Goal: Information Seeking & Learning: Compare options

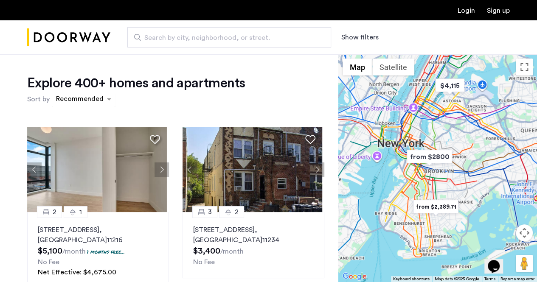
click at [85, 101] on div "sort-apartment" at bounding box center [80, 100] width 50 height 11
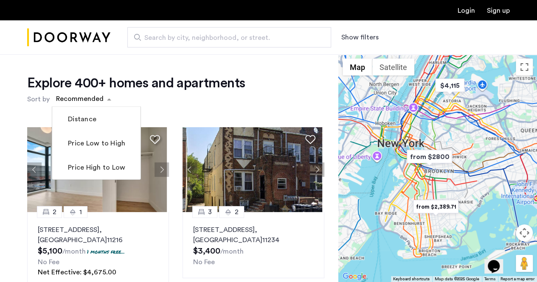
click at [179, 60] on div "Explore 400+ homes and apartments Sort by Recommended Distance Price Low to Hig…" at bounding box center [169, 258] width 338 height 408
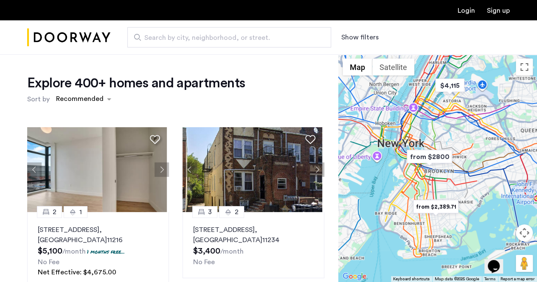
click at [360, 43] on div "Search by city, neighborhood, or street. Show filters" at bounding box center [309, 37] width 399 height 20
click at [362, 36] on button "Show filters" at bounding box center [359, 37] width 37 height 10
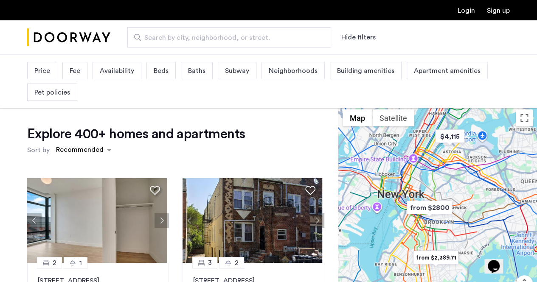
click at [47, 72] on span "Price" at bounding box center [42, 71] width 16 height 10
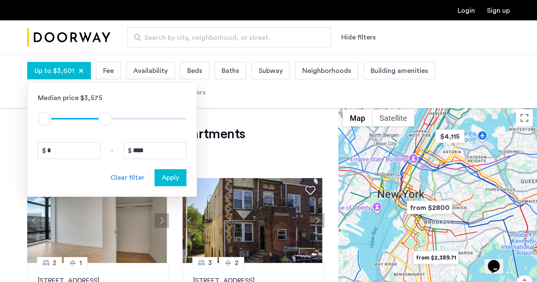
type input "****"
drag, startPoint x: 179, startPoint y: 119, endPoint x: 107, endPoint y: 122, distance: 72.6
click at [107, 122] on span "ngx-slider-max" at bounding box center [107, 119] width 14 height 14
click at [175, 173] on span "Apply" at bounding box center [170, 178] width 17 height 10
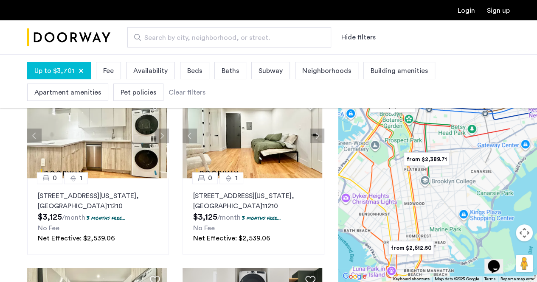
scroll to position [352, 0]
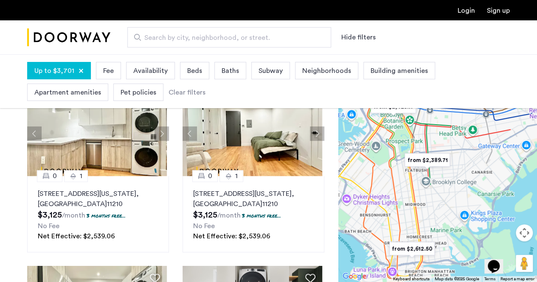
click at [342, 234] on div at bounding box center [437, 168] width 199 height 228
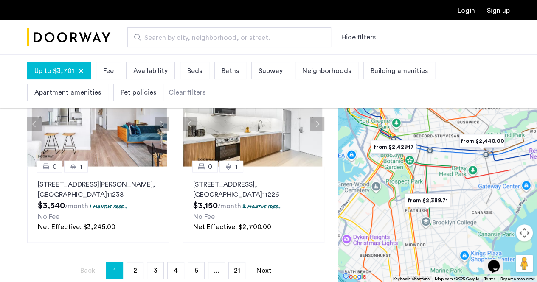
scroll to position [755, 0]
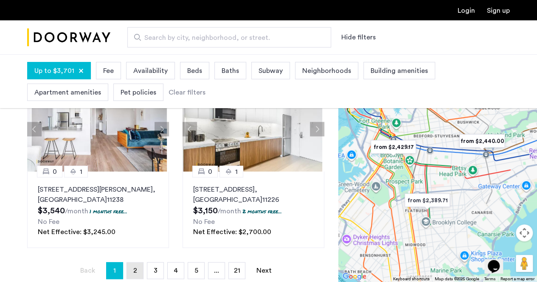
click at [140, 270] on link "page 2" at bounding box center [135, 271] width 16 height 16
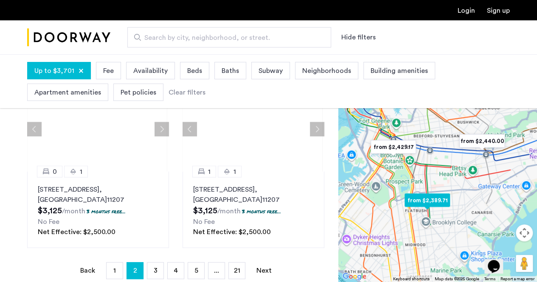
scroll to position [760, 0]
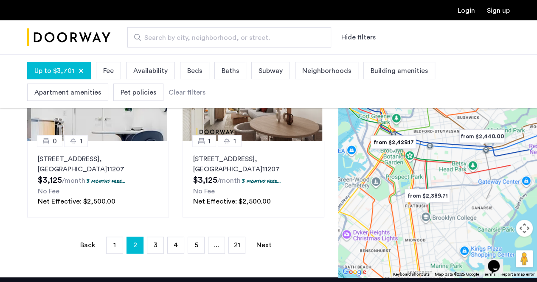
scroll to position [254, 0]
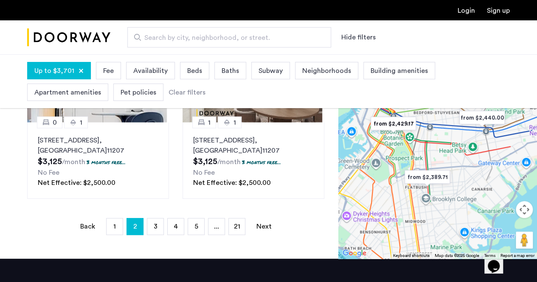
click at [332, 157] on div "Explore 200+ homes and apartments Sort by Recommended 1 [GEOGRAPHIC_DATA][STREE…" at bounding box center [169, 55] width 338 height 408
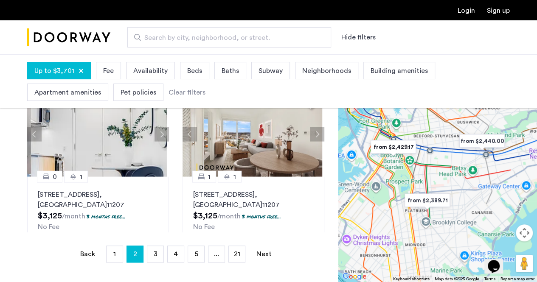
scroll to position [760, 0]
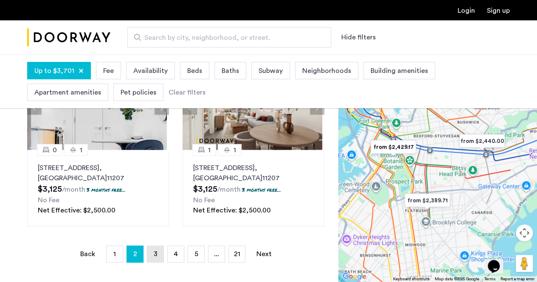
click at [153, 258] on link "page 3" at bounding box center [155, 254] width 16 height 16
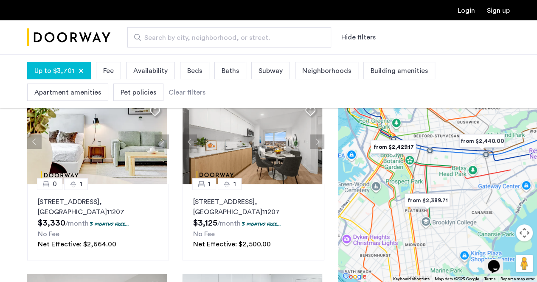
scroll to position [135, 0]
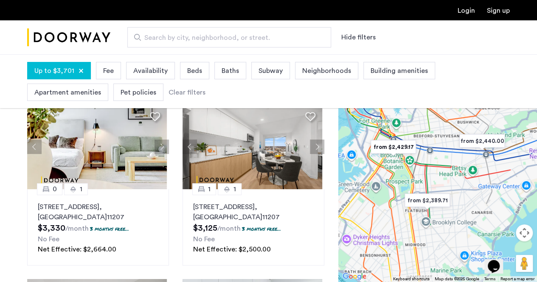
click at [160, 33] on span "Search by city, neighborhood, or street." at bounding box center [225, 38] width 163 height 10
click at [160, 33] on input "Search by city, neighborhood, or street." at bounding box center [229, 37] width 204 height 20
click at [187, 36] on span "Search by city, neighborhood, or street." at bounding box center [225, 38] width 163 height 10
click at [187, 36] on input "Search by city, neighborhood, or street." at bounding box center [229, 37] width 204 height 20
click at [187, 36] on span "Search by city, neighborhood, or street." at bounding box center [225, 38] width 163 height 10
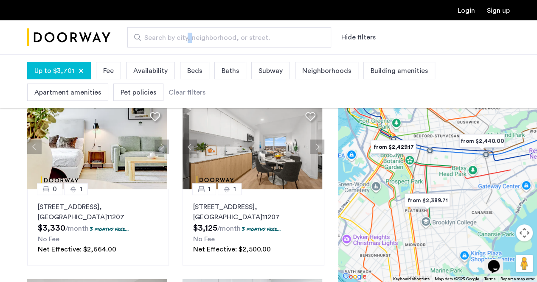
click at [187, 36] on input "Search by city, neighborhood, or street." at bounding box center [229, 37] width 204 height 20
click at [187, 36] on span "Search by city, neighborhood, or street." at bounding box center [225, 38] width 163 height 10
click at [187, 36] on input "Search by city, neighborhood, or street." at bounding box center [229, 37] width 204 height 20
click at [187, 36] on span "Search by city, neighborhood, or street." at bounding box center [225, 38] width 163 height 10
click at [187, 36] on input "Search by city, neighborhood, or street." at bounding box center [229, 37] width 204 height 20
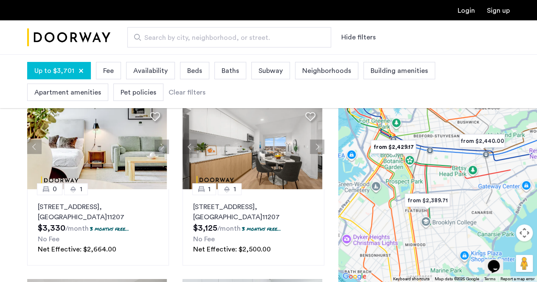
click at [186, 36] on span "Search by city, neighborhood, or street." at bounding box center [225, 38] width 163 height 10
click at [186, 36] on input "Search by city, neighborhood, or street." at bounding box center [229, 37] width 204 height 20
type input "*"
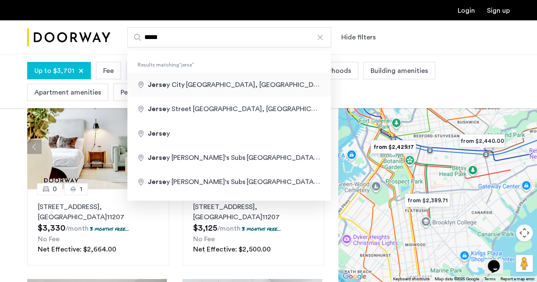
type input "**********"
